Goal: Task Accomplishment & Management: Use online tool/utility

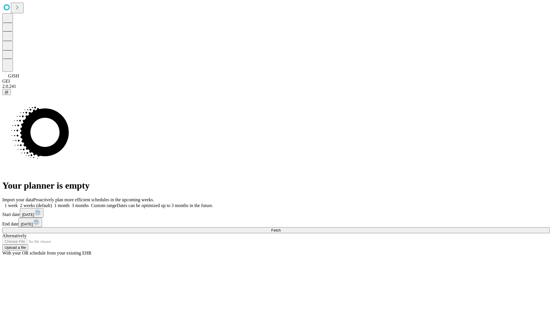
click at [281, 228] on span "Fetch" at bounding box center [275, 230] width 9 height 4
